Goal: Information Seeking & Learning: Learn about a topic

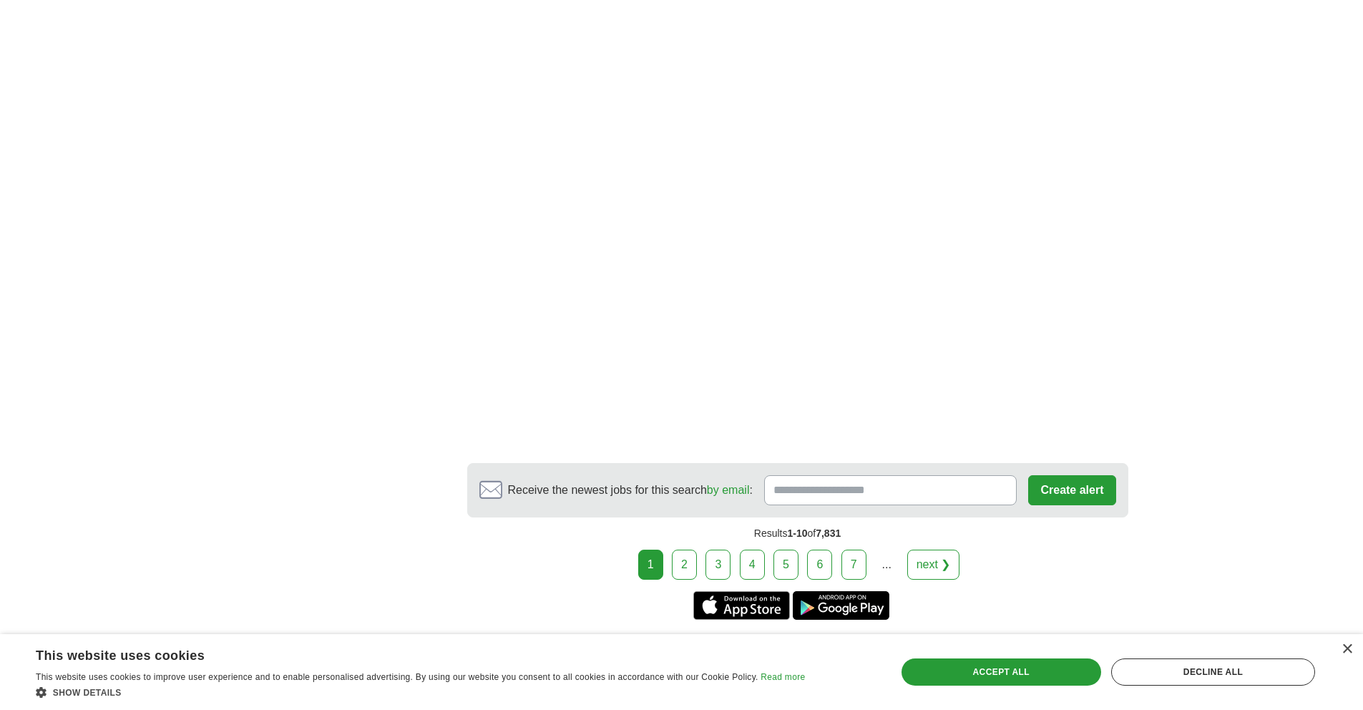
scroll to position [2422, 0]
click at [943, 565] on link "next ❯" at bounding box center [933, 564] width 53 height 30
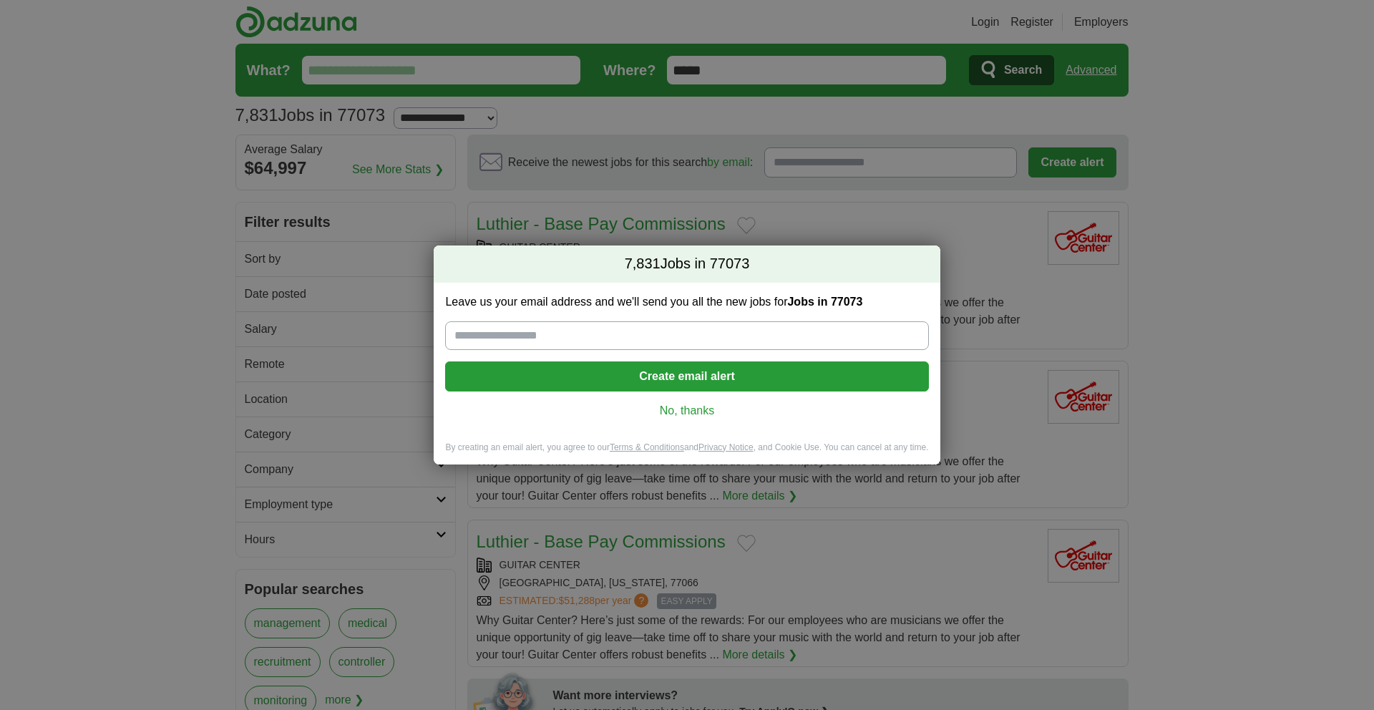
click at [684, 407] on link "No, thanks" at bounding box center [687, 411] width 460 height 16
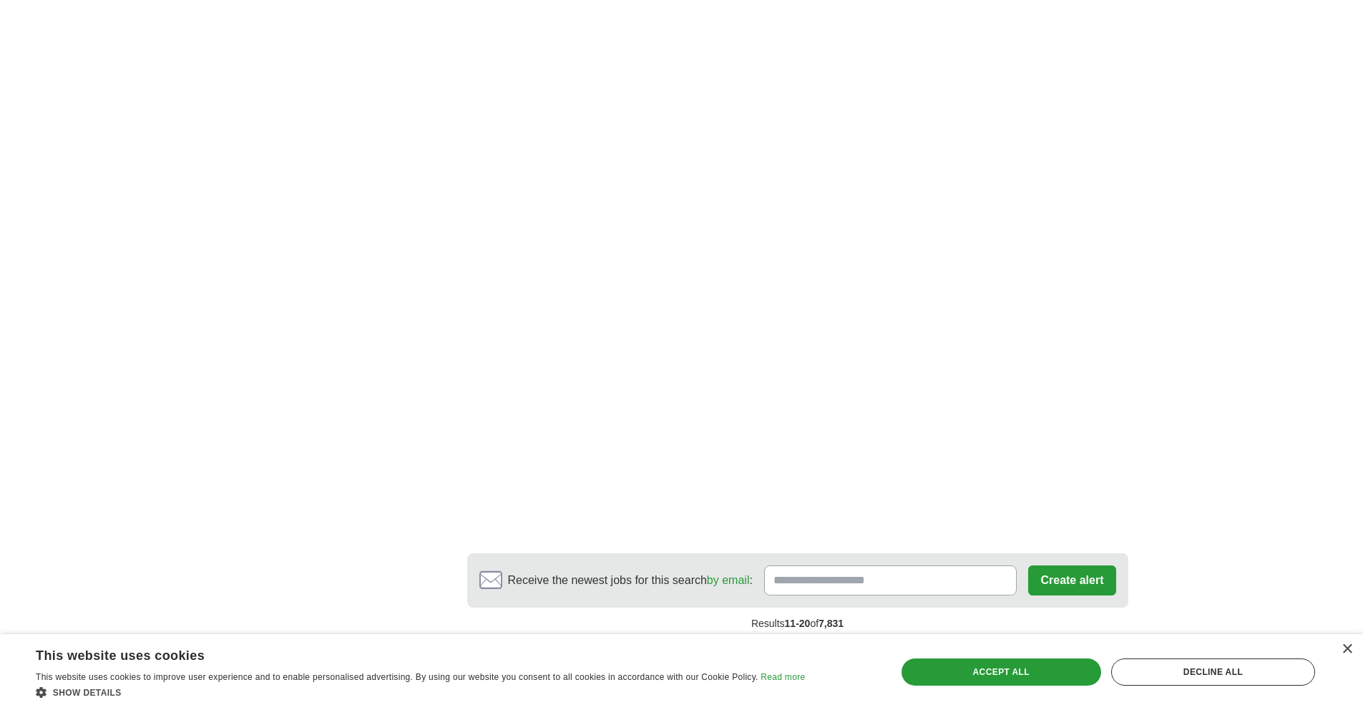
scroll to position [2386, 0]
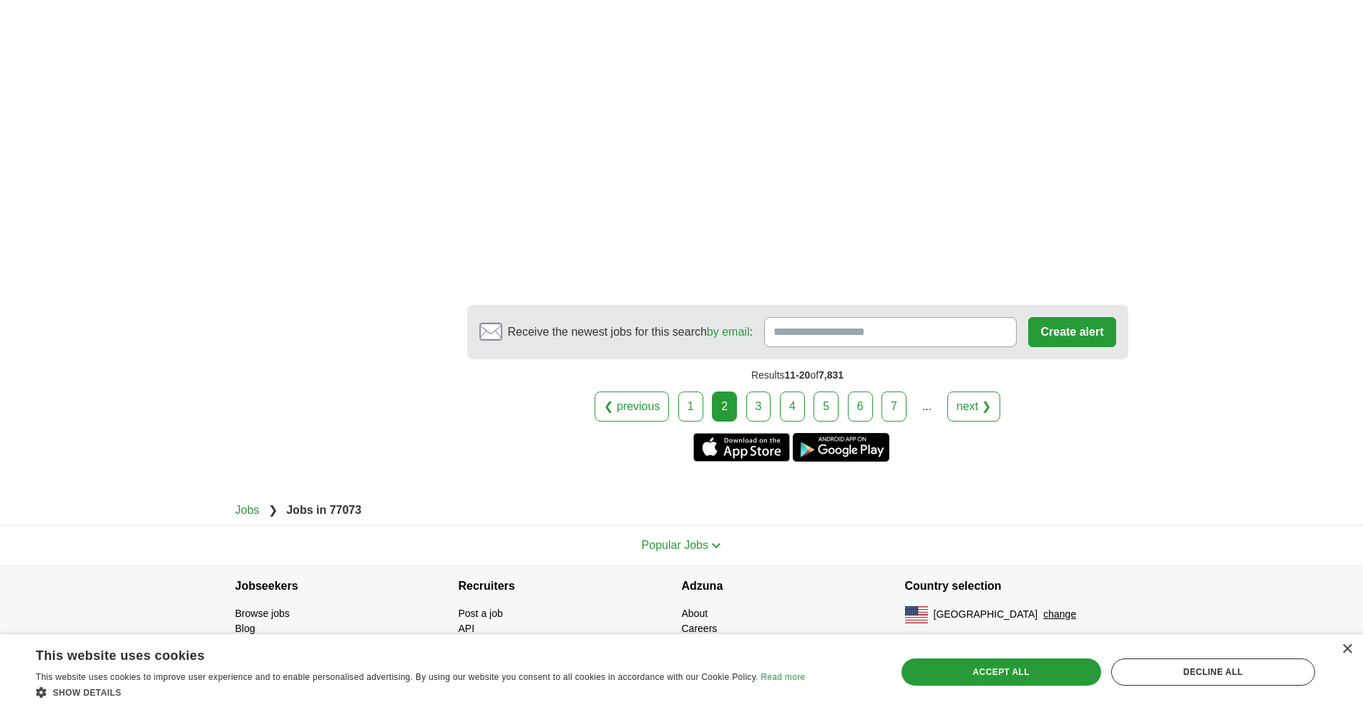
click at [764, 408] on link "3" at bounding box center [758, 406] width 25 height 30
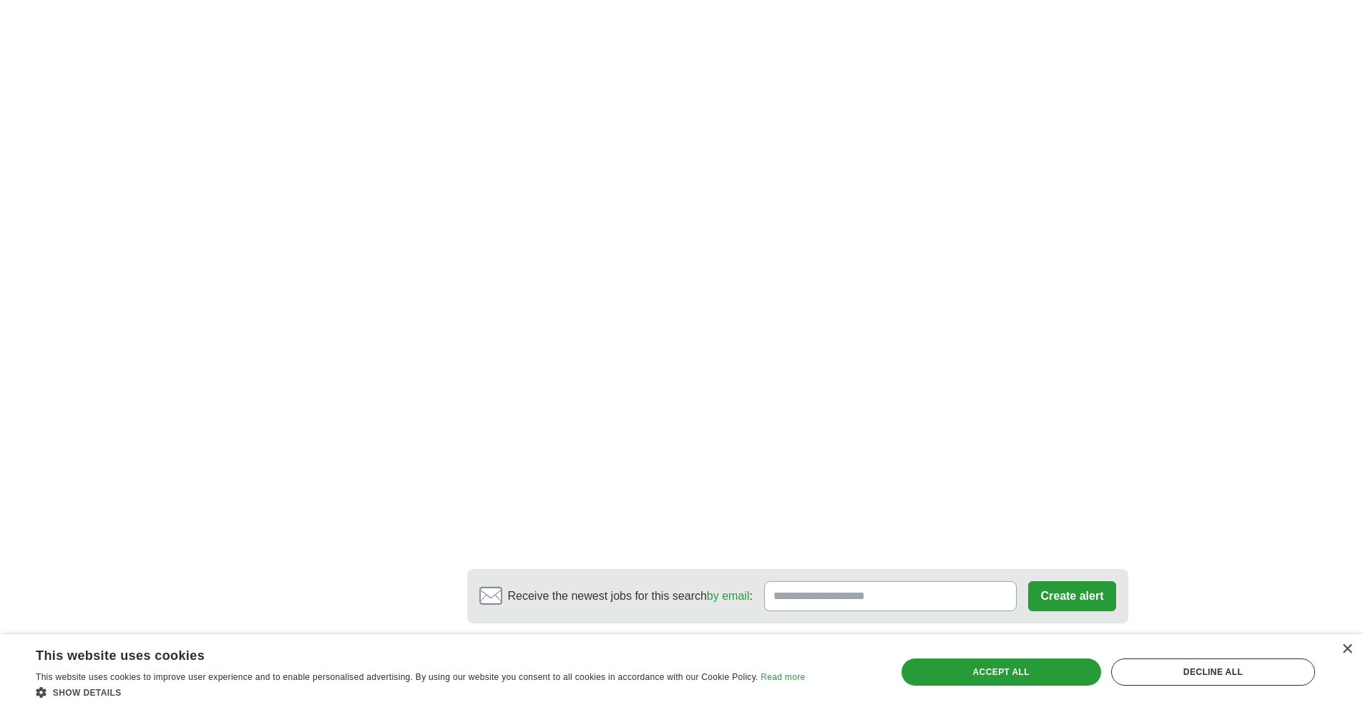
scroll to position [2413, 0]
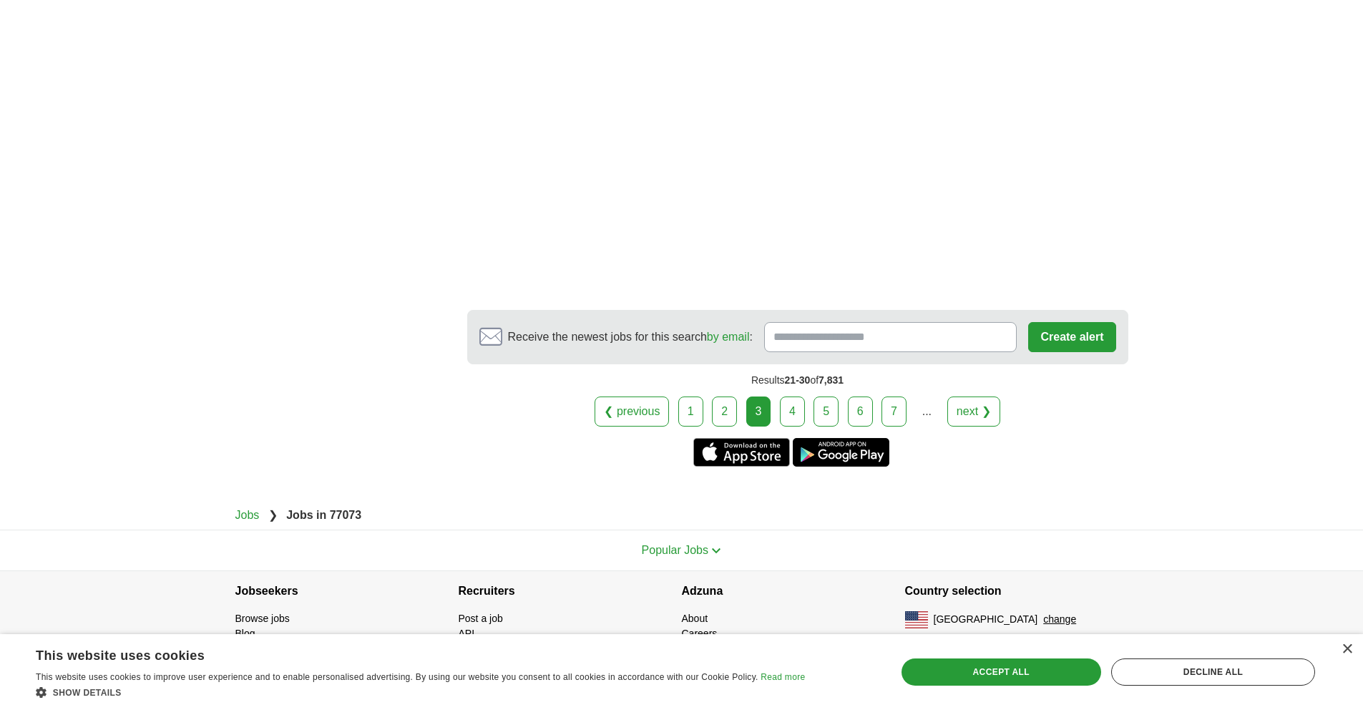
click at [788, 415] on link "4" at bounding box center [792, 411] width 25 height 30
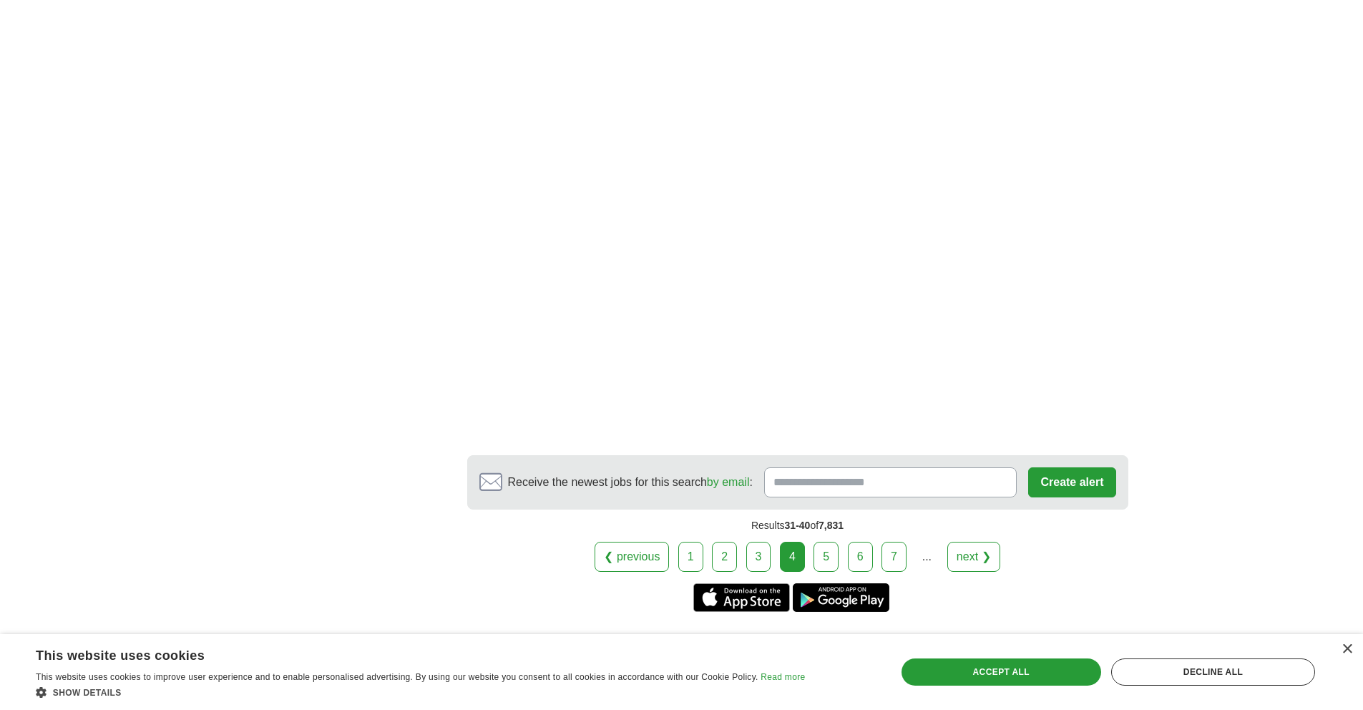
scroll to position [2388, 0]
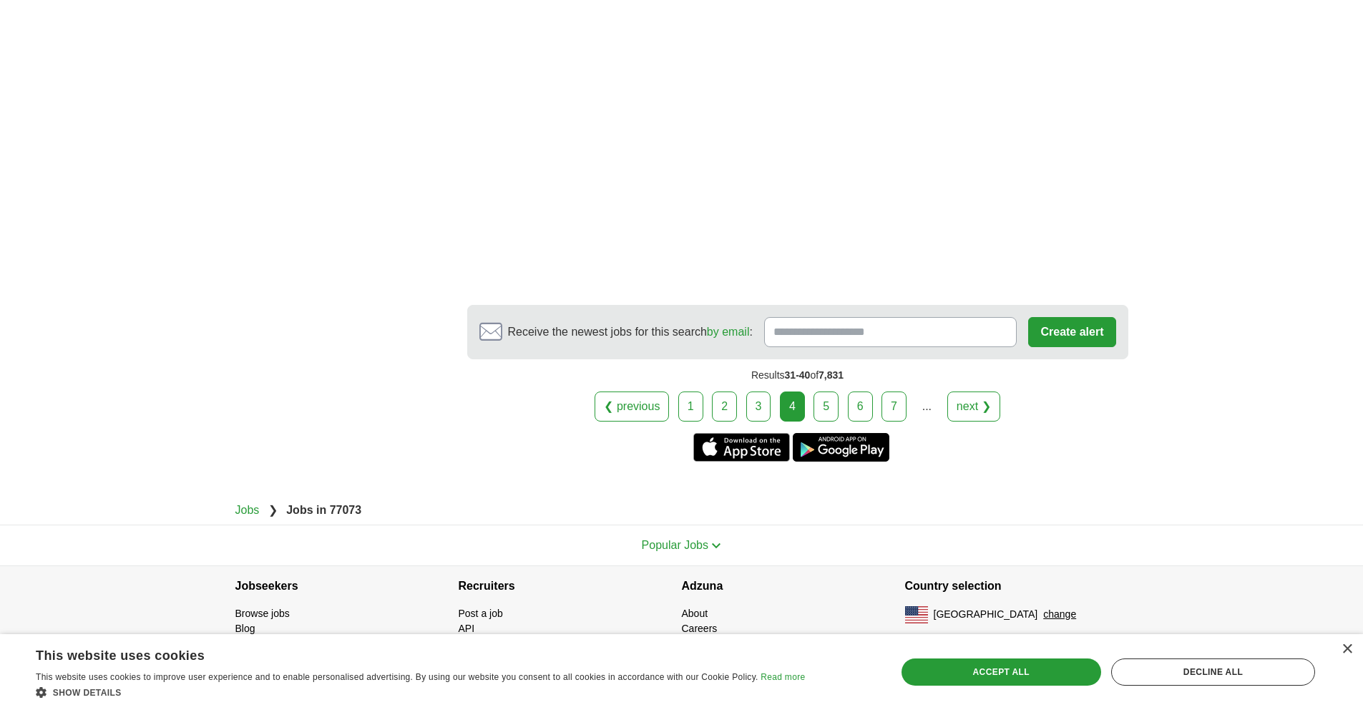
click at [817, 403] on link "5" at bounding box center [826, 406] width 25 height 30
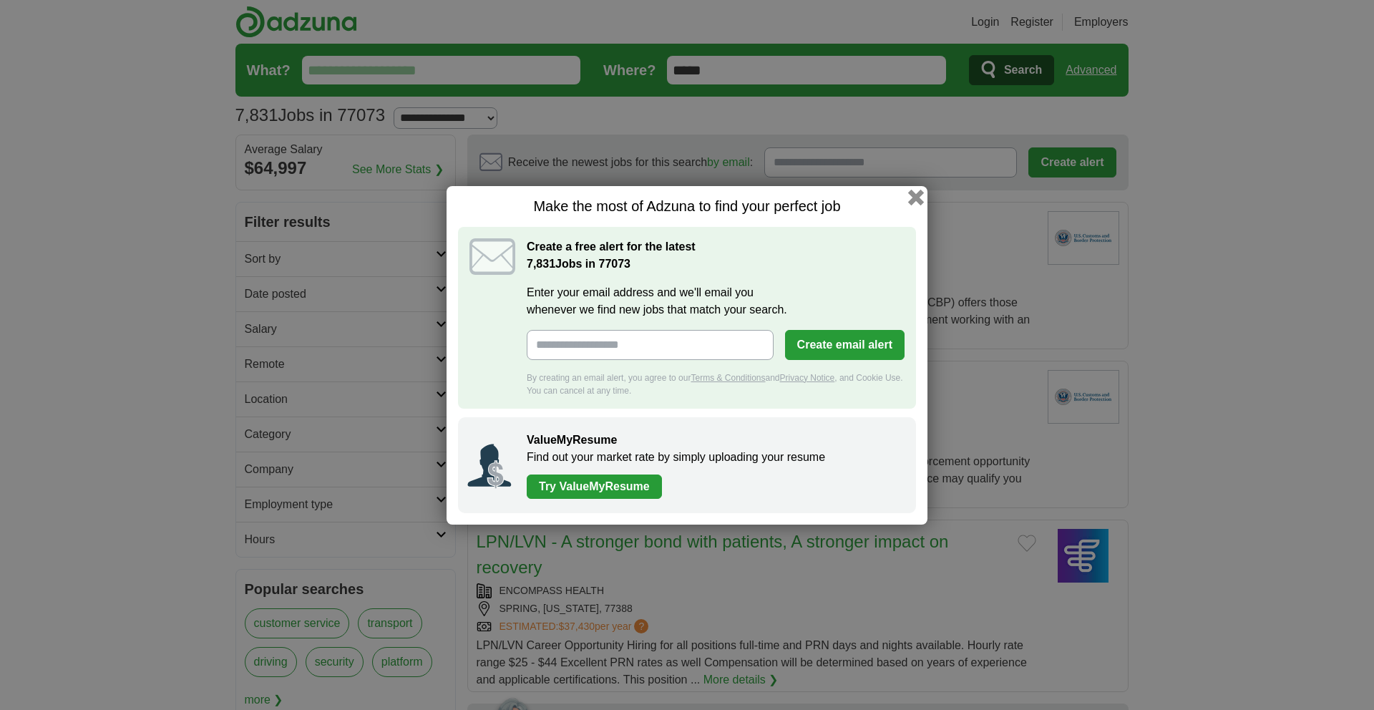
click at [917, 195] on button "button" at bounding box center [916, 197] width 16 height 16
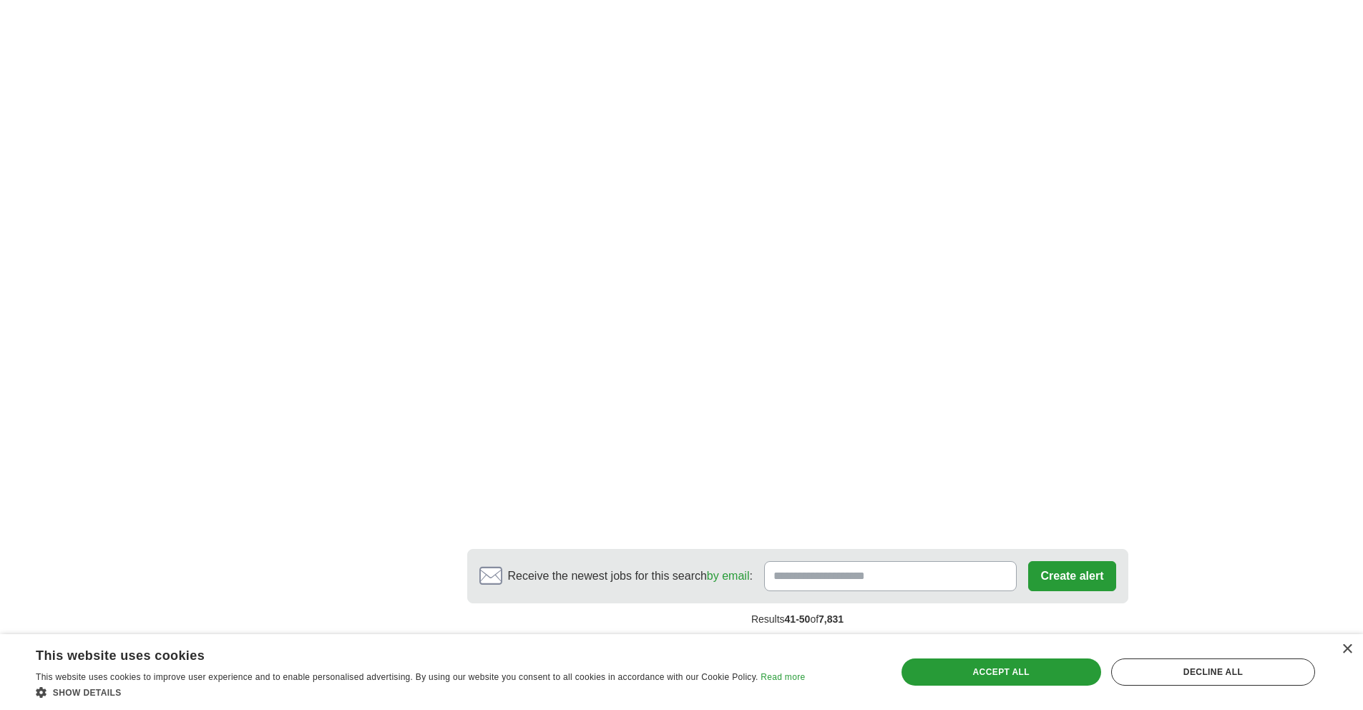
scroll to position [2430, 0]
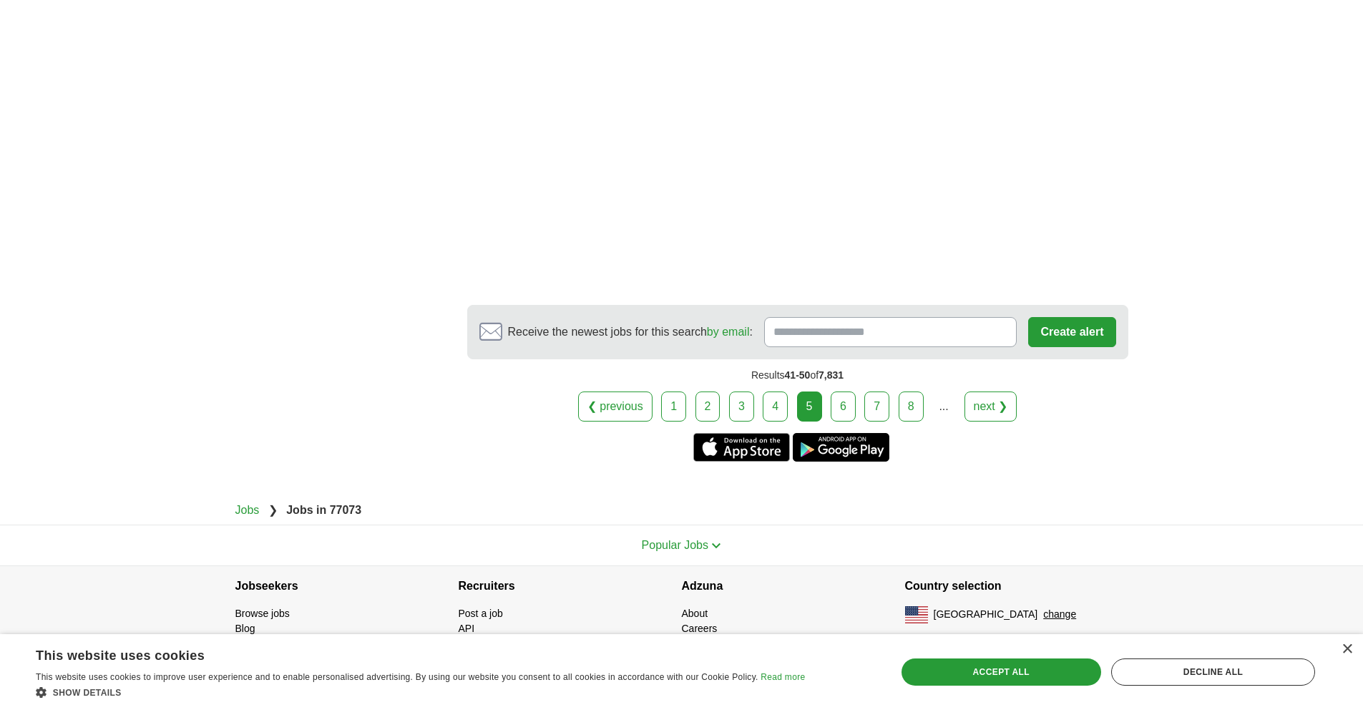
click at [841, 406] on link "6" at bounding box center [843, 406] width 25 height 30
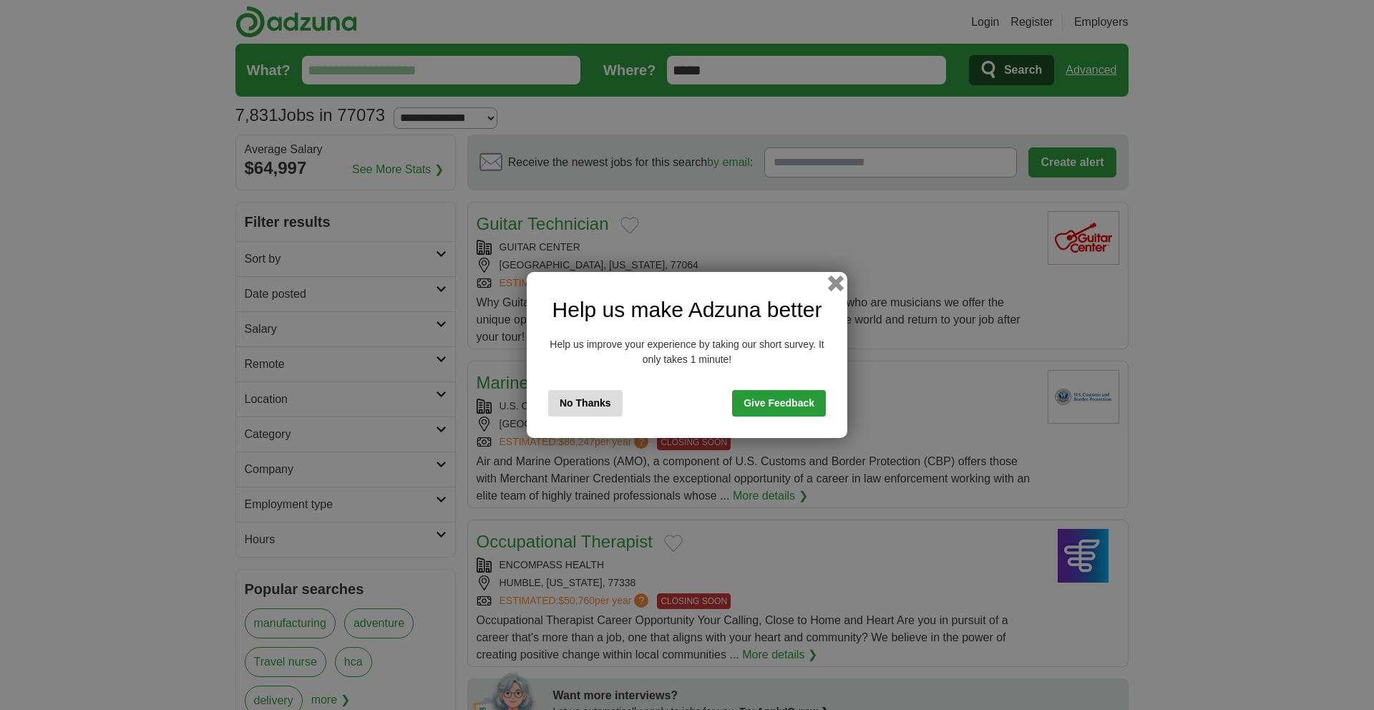
click at [832, 283] on button "button" at bounding box center [836, 284] width 16 height 16
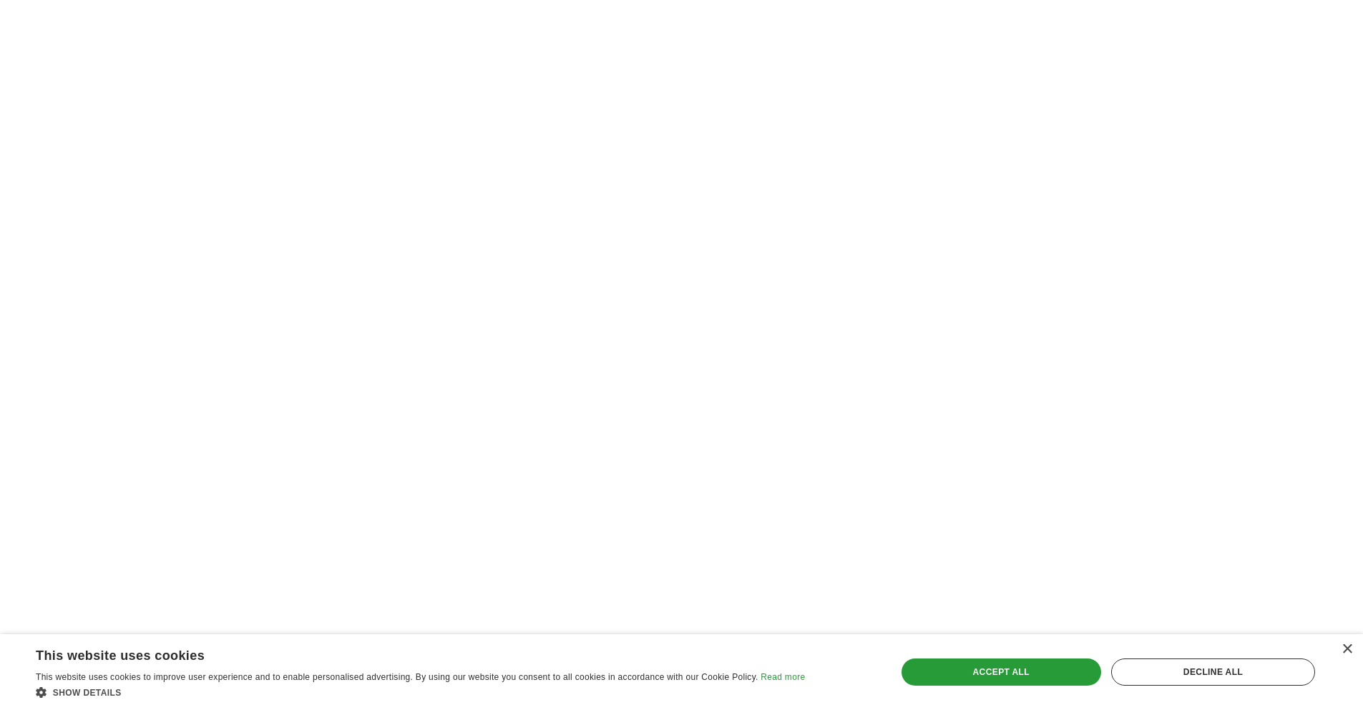
scroll to position [2553, 0]
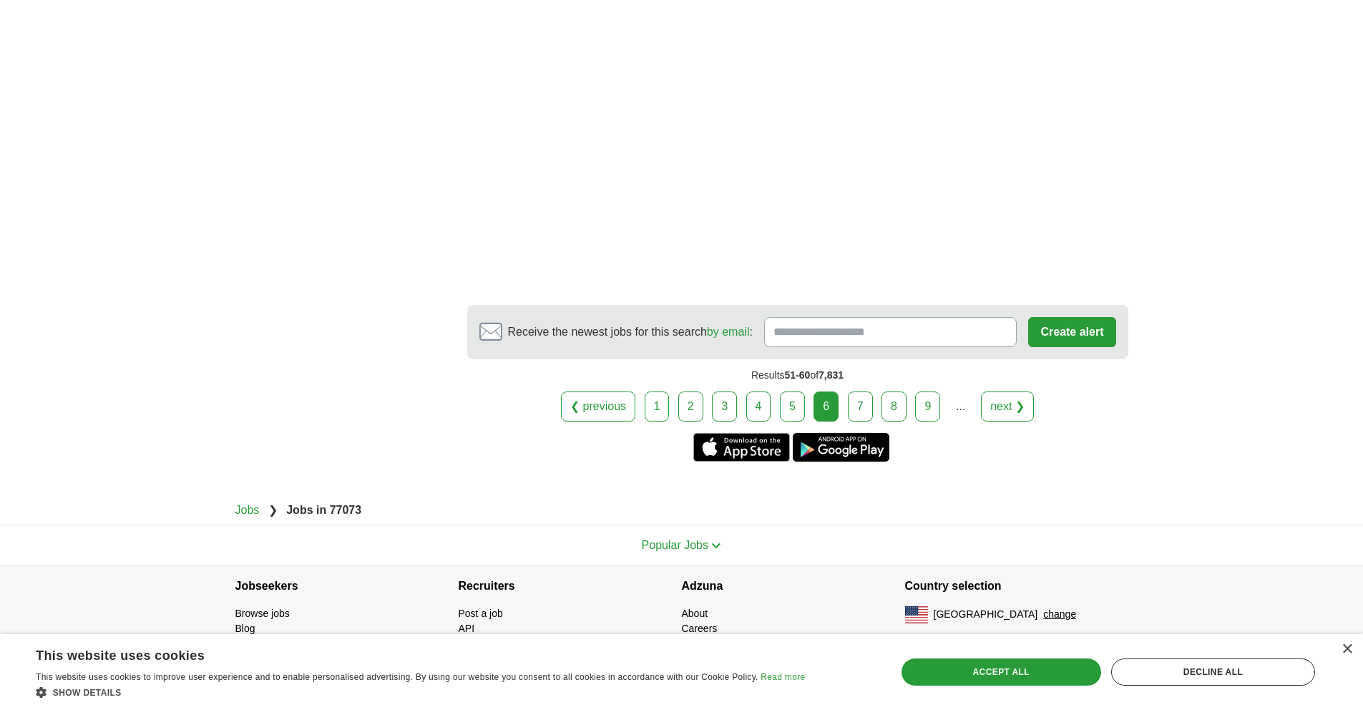
click at [859, 400] on link "7" at bounding box center [860, 406] width 25 height 30
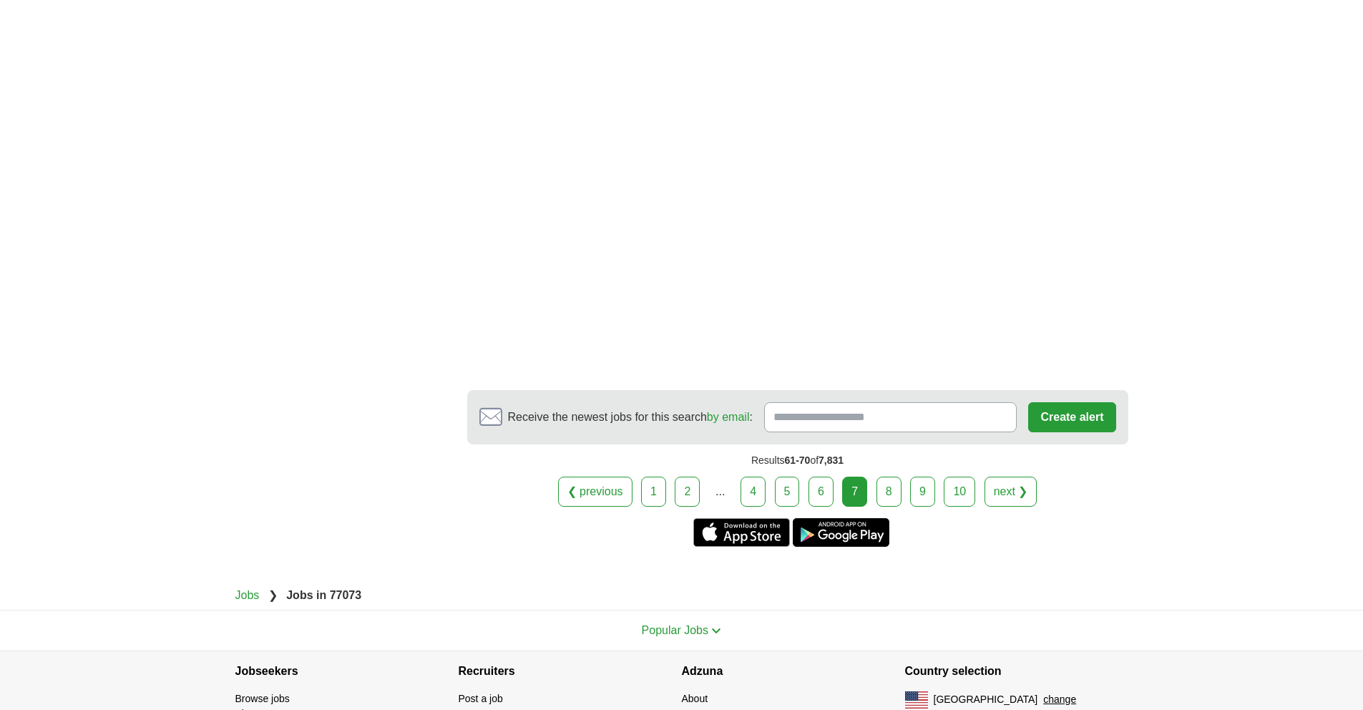
scroll to position [2641, 0]
